Goal: Register for event/course

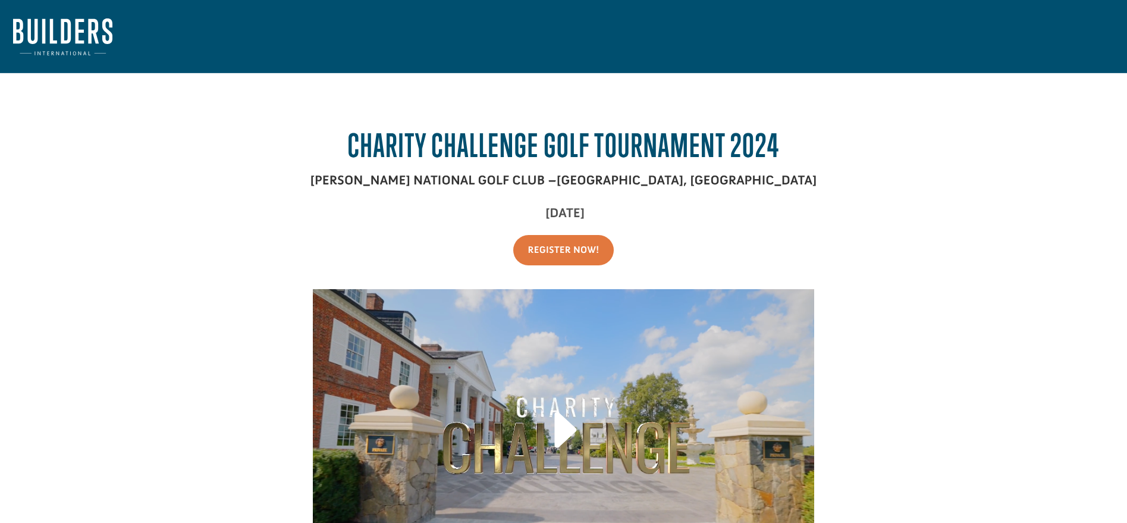
click at [71, 41] on img at bounding box center [62, 36] width 99 height 37
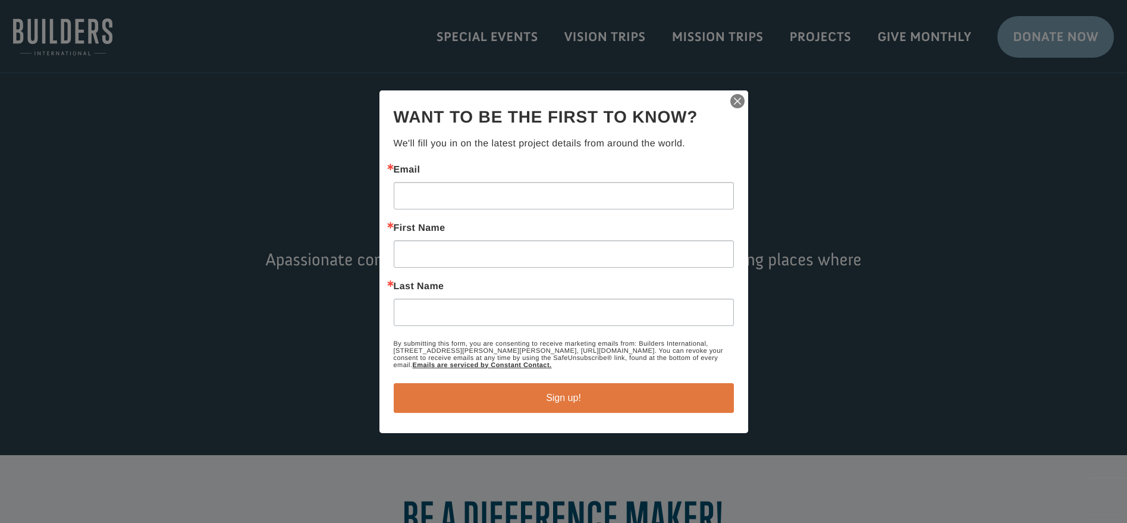
click at [739, 102] on img "button" at bounding box center [737, 101] width 17 height 17
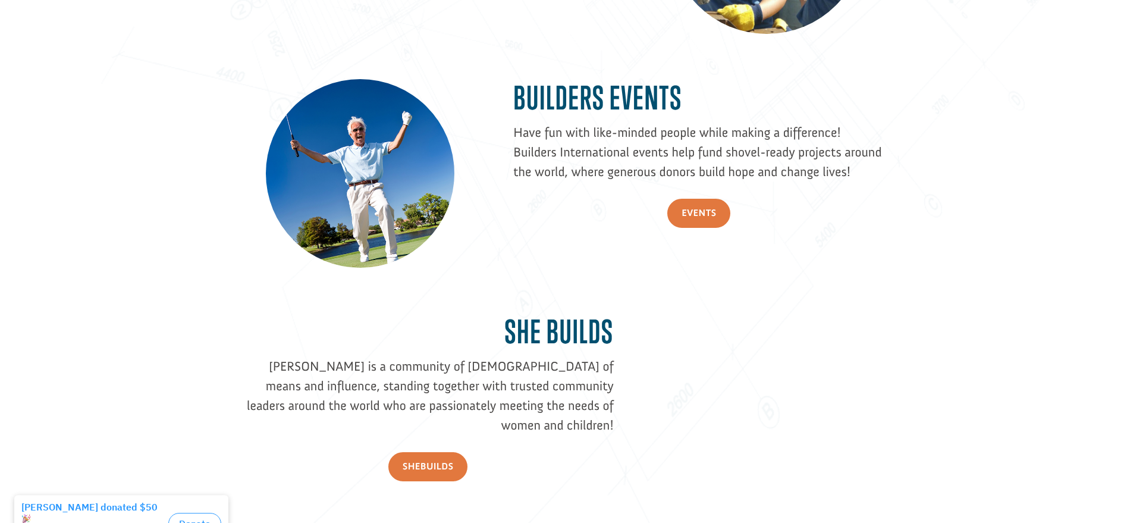
scroll to position [1409, 0]
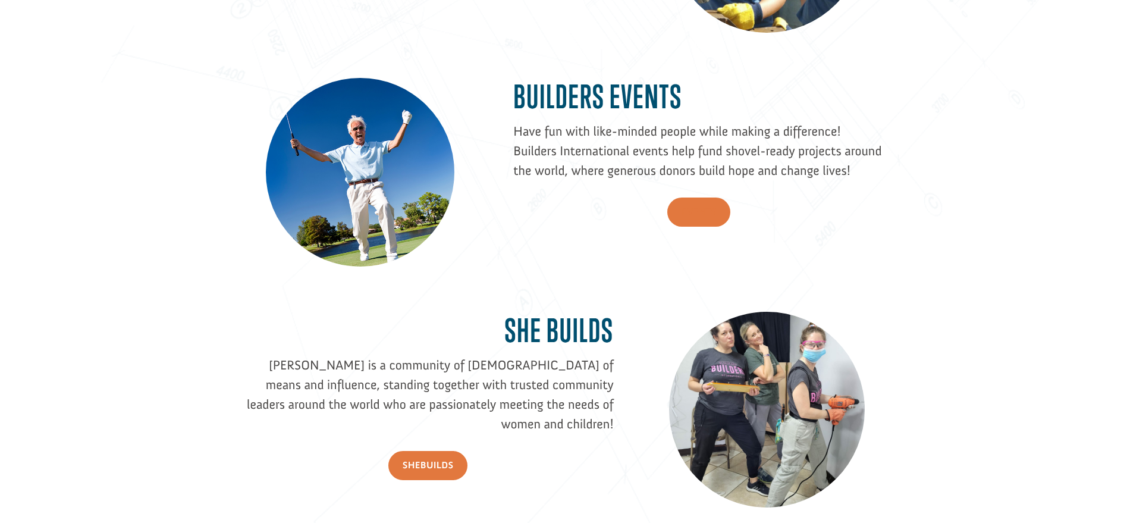
click at [699, 207] on link "Events" at bounding box center [698, 211] width 63 height 29
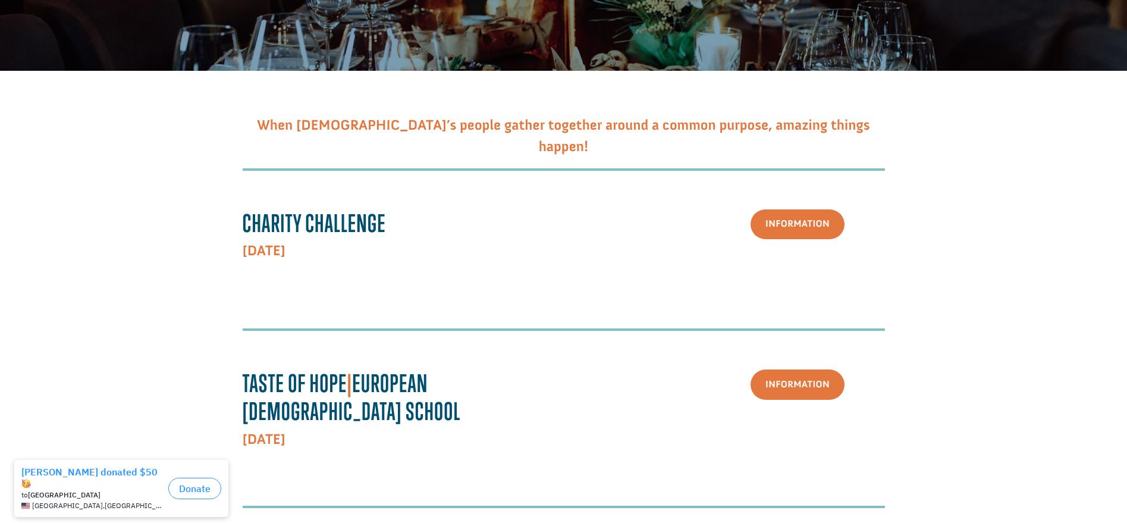
scroll to position [193, 0]
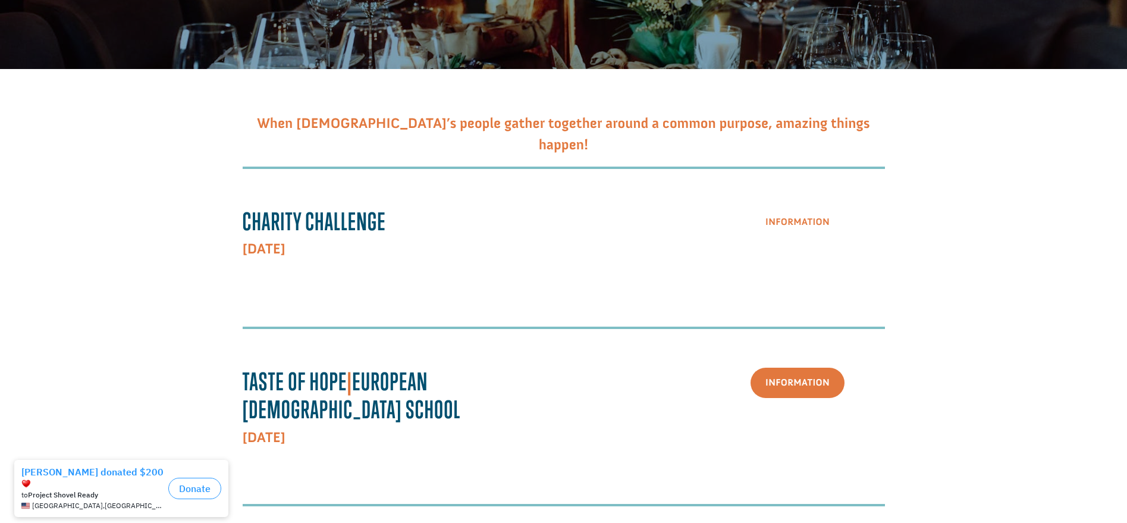
click at [793, 222] on link "Information" at bounding box center [798, 223] width 94 height 30
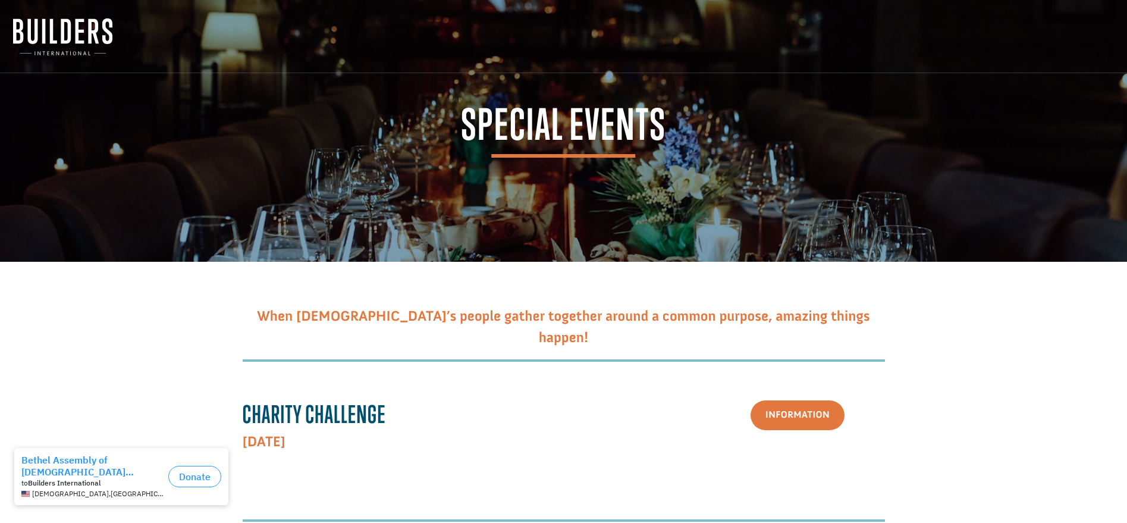
scroll to position [0, 0]
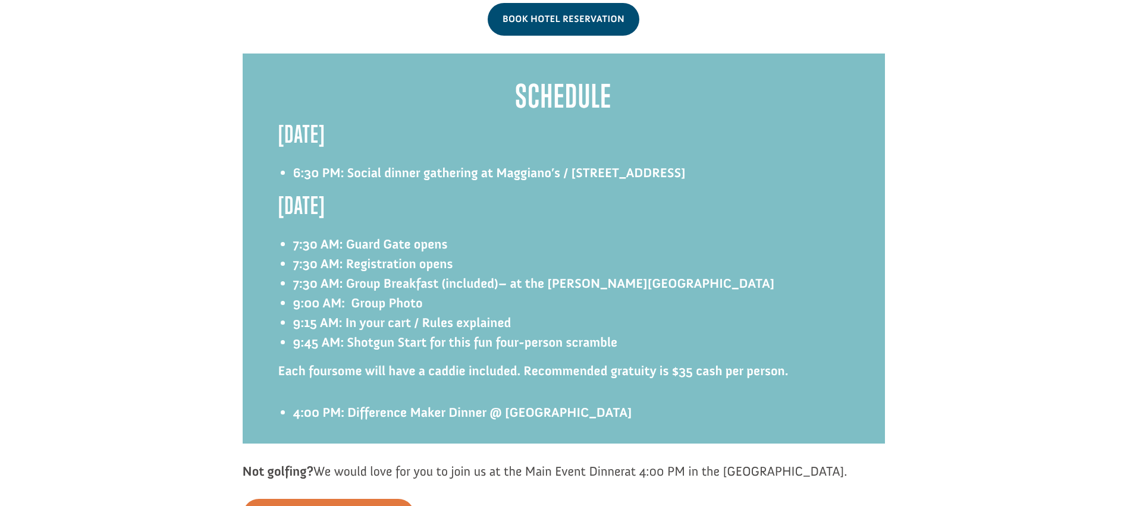
scroll to position [1667, 0]
